Goal: Task Accomplishment & Management: Complete application form

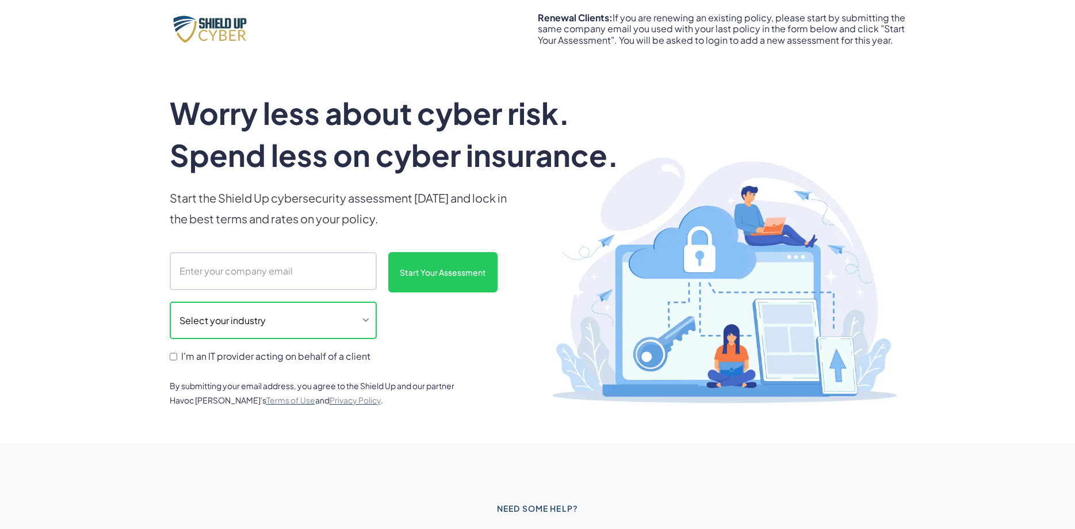
click at [170, 301] on select "Select your industry Auto Dealership Healthcare Hospitality Legal Manufacturing…" at bounding box center [273, 320] width 207 height 38
click at [355, 323] on select "Select your industry Auto Dealership Healthcare Hospitality Legal Manufacturing…" at bounding box center [273, 320] width 207 height 38
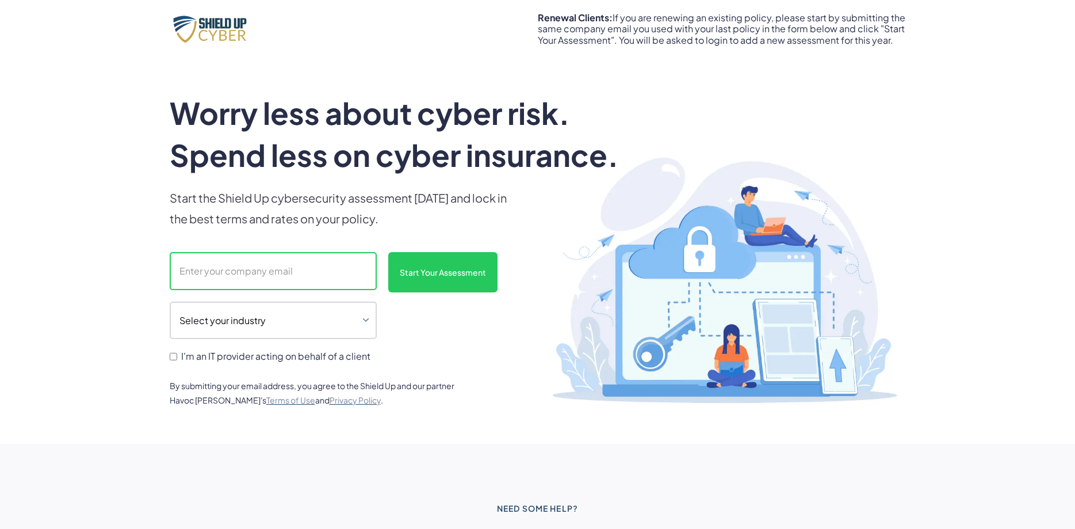
click at [310, 276] on input "scanform" at bounding box center [273, 271] width 207 height 38
type input "[EMAIL_ADDRESS][DOMAIN_NAME]"
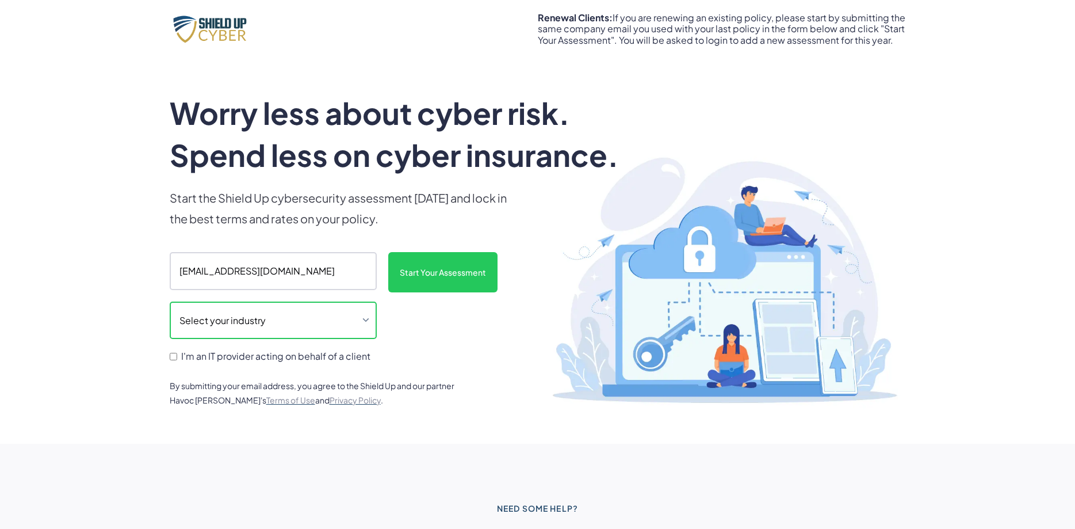
click at [170, 301] on select "Select your industry Auto Dealership Healthcare Hospitality Legal Manufacturing…" at bounding box center [273, 320] width 207 height 38
select select "legal"
click option "Legal" at bounding box center [0, 0] width 0 height 0
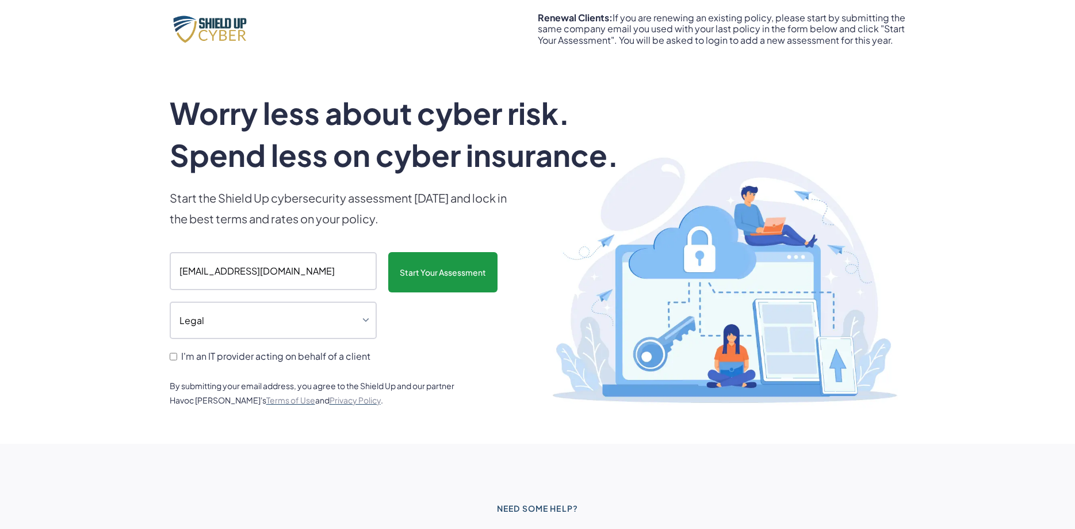
click at [440, 272] on input "Start Your Assessment" at bounding box center [442, 272] width 109 height 40
type input "Please wait..."
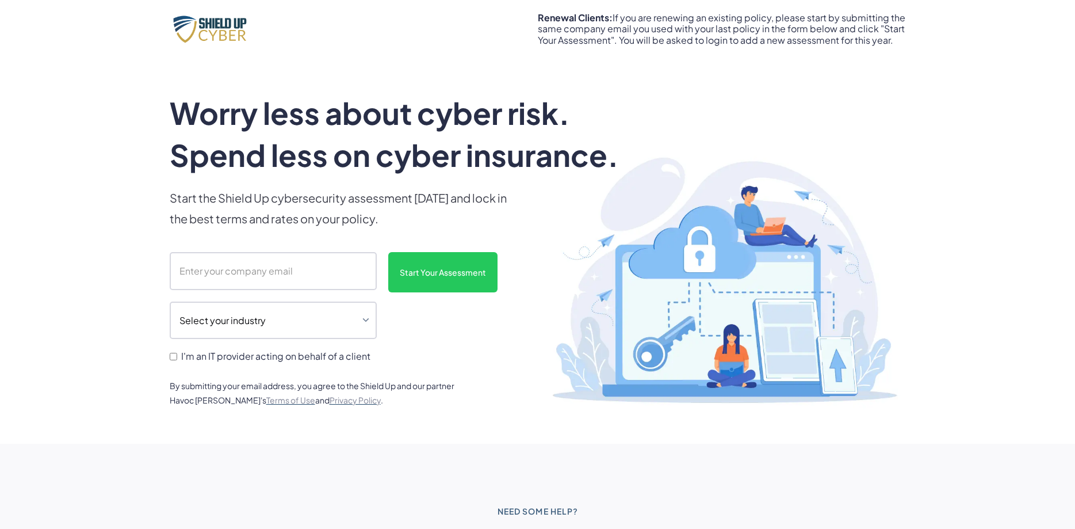
click at [314, 264] on input "scanform" at bounding box center [273, 271] width 207 height 38
type input "[EMAIL_ADDRESS][DOMAIN_NAME]"
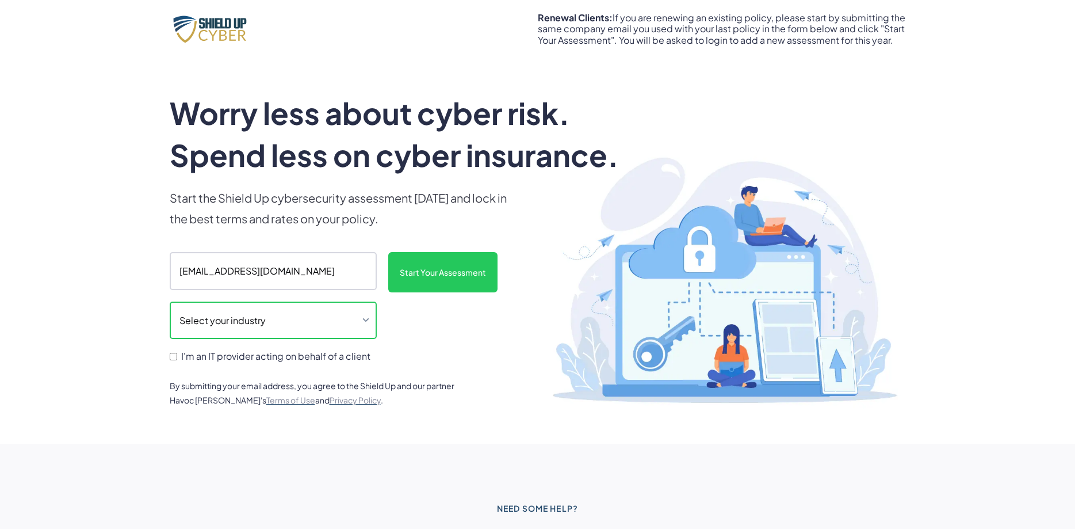
click at [170, 301] on select "Select your industry Auto Dealership Healthcare Hospitality Legal Manufacturing…" at bounding box center [273, 320] width 207 height 38
select select "legal"
click option "Legal" at bounding box center [0, 0] width 0 height 0
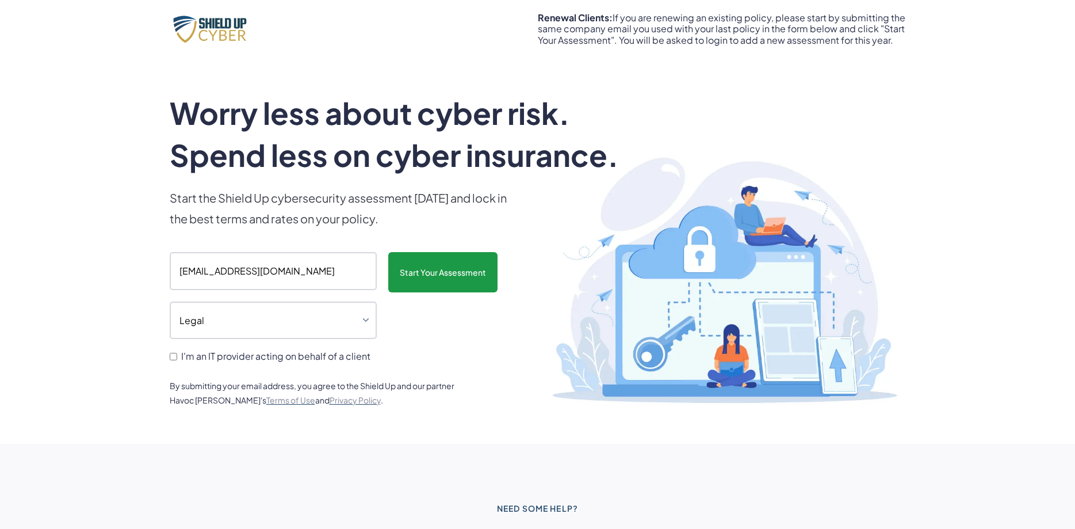
click at [437, 272] on input "Start Your Assessment" at bounding box center [442, 272] width 109 height 40
type input "Please wait..."
